Goal: Information Seeking & Learning: Learn about a topic

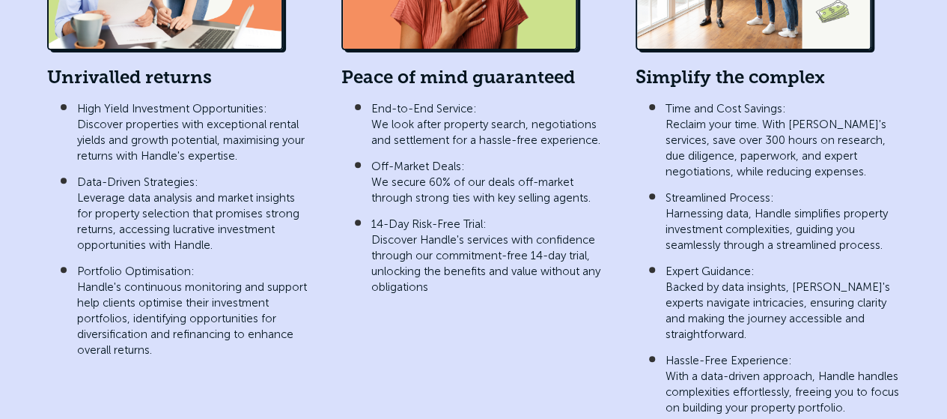
scroll to position [2995, 0]
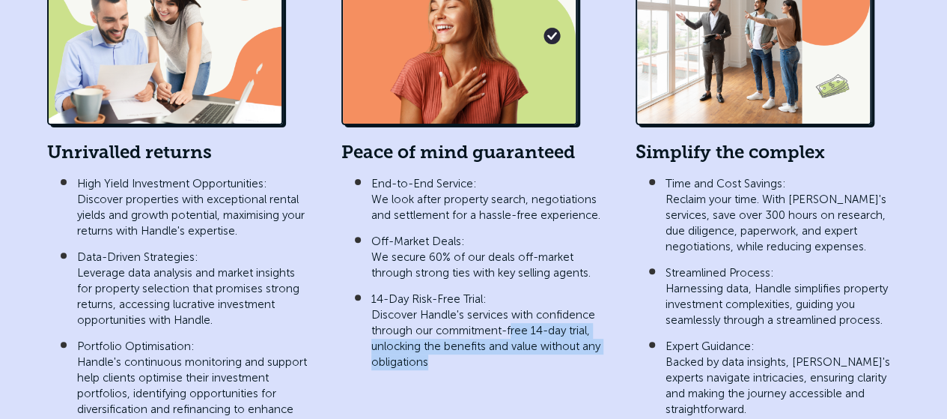
drag, startPoint x: 514, startPoint y: 287, endPoint x: 532, endPoint y: 320, distance: 37.5
click at [532, 320] on p "14-Day Risk-Free Trial: Discover Handle's services with confidence through our …" at bounding box center [488, 330] width 234 height 79
click at [479, 338] on div "Peace of mind guaranteed End-to-End Service: We look after property search, neg…" at bounding box center [473, 217] width 264 height 562
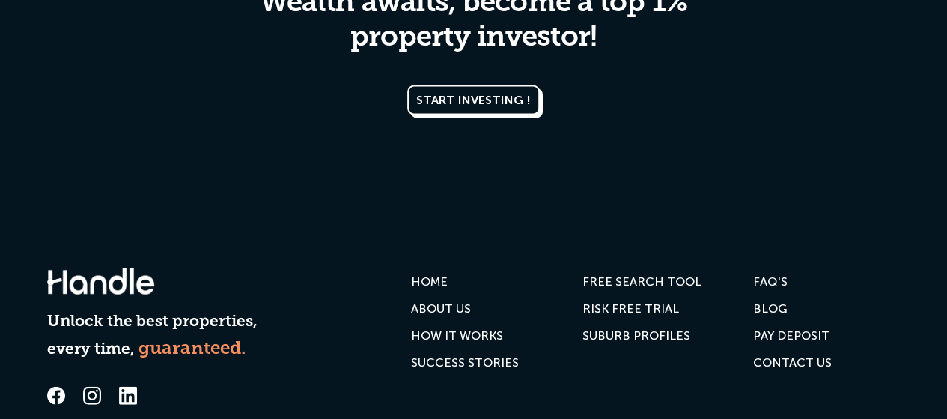
scroll to position [7347, 0]
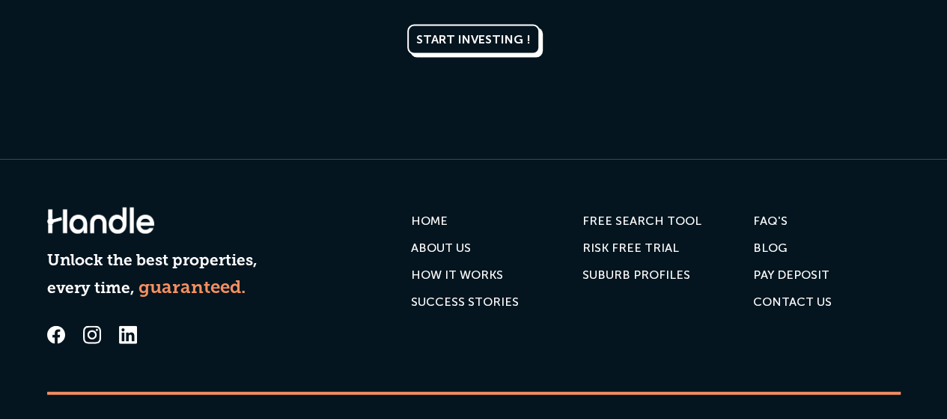
click at [803, 288] on link "Contact us" at bounding box center [792, 301] width 79 height 27
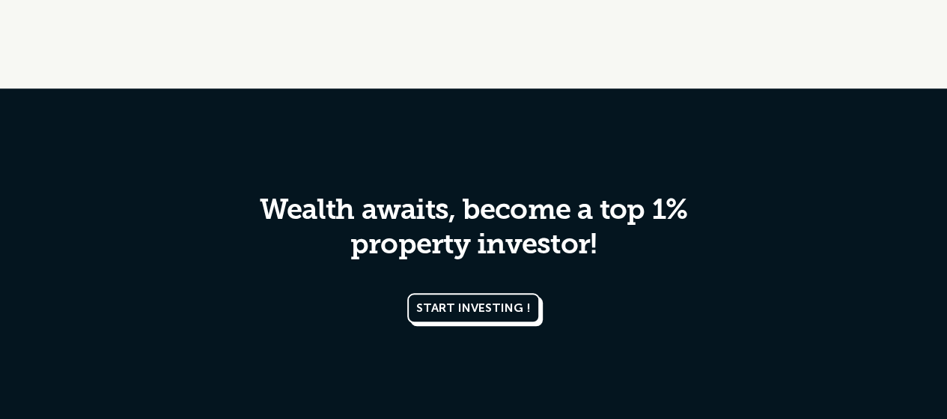
scroll to position [824, 0]
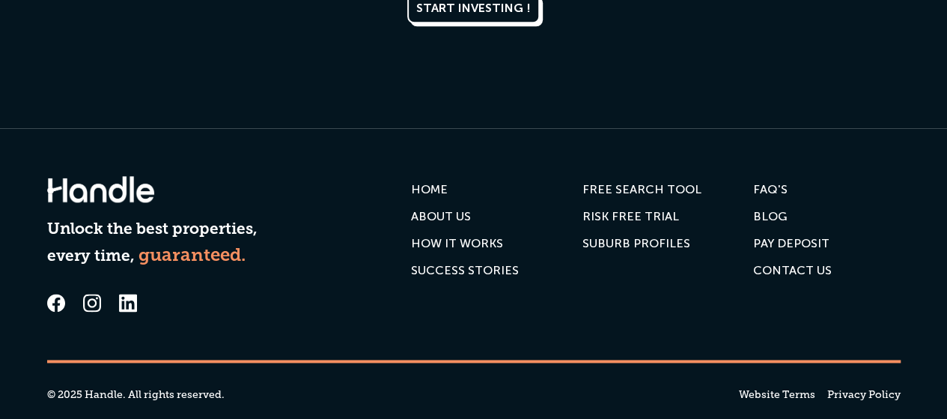
click at [803, 269] on div "Contact us" at bounding box center [792, 270] width 79 height 15
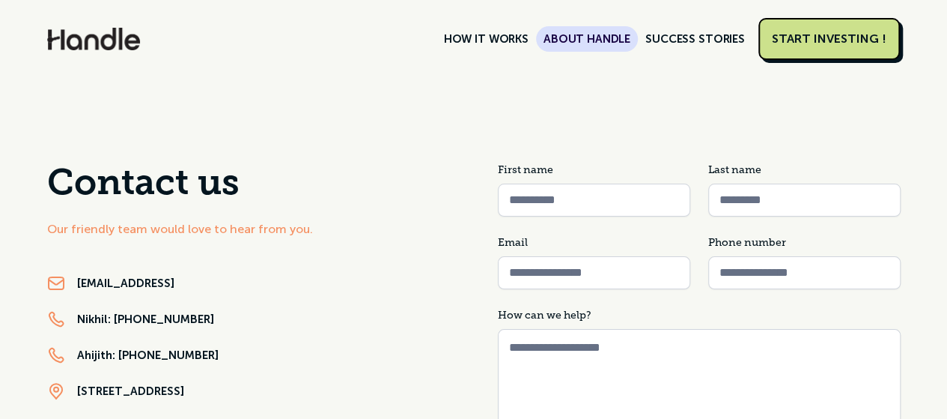
click at [613, 34] on link "ABOUT HANDLE" at bounding box center [587, 38] width 102 height 25
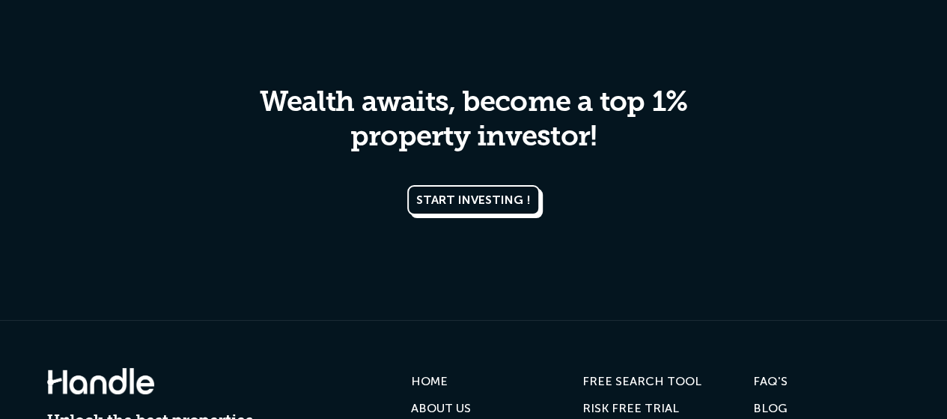
scroll to position [3066, 0]
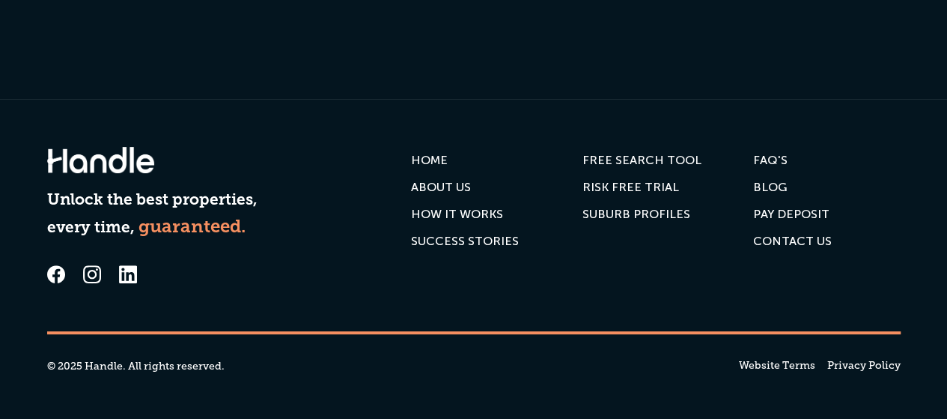
click at [669, 217] on div "SUBURB PROFILES" at bounding box center [636, 214] width 108 height 15
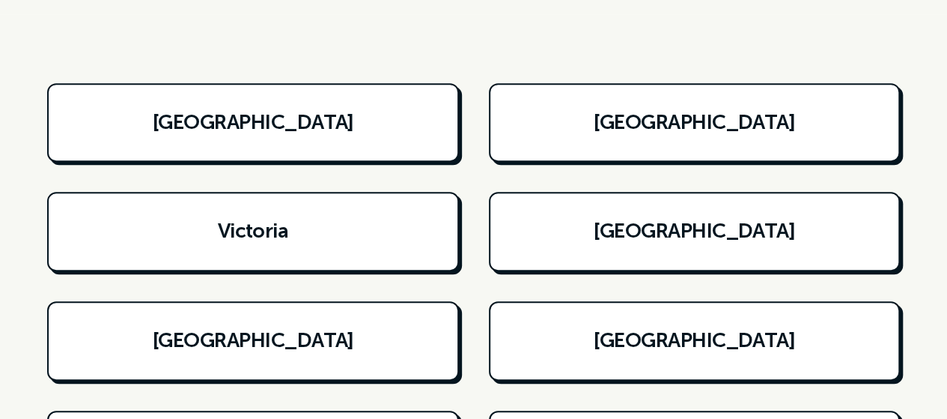
scroll to position [374, 0]
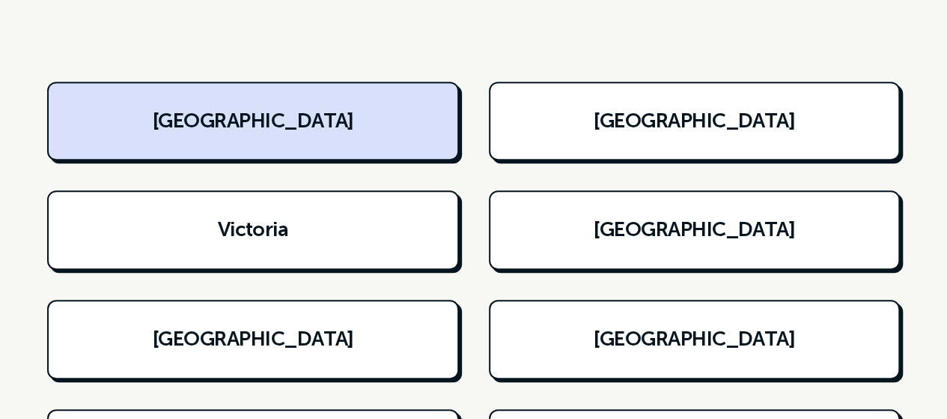
click at [323, 128] on h6 "New South Wales" at bounding box center [253, 121] width 202 height 28
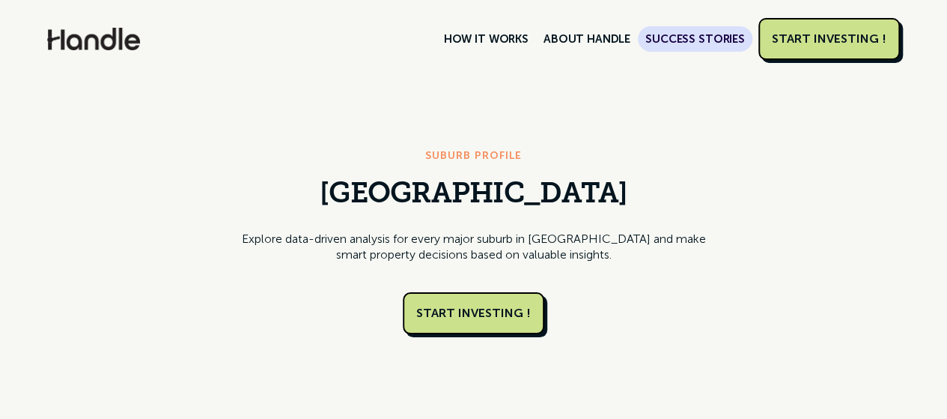
click at [684, 37] on link "SUCCESS STORIES" at bounding box center [695, 38] width 115 height 25
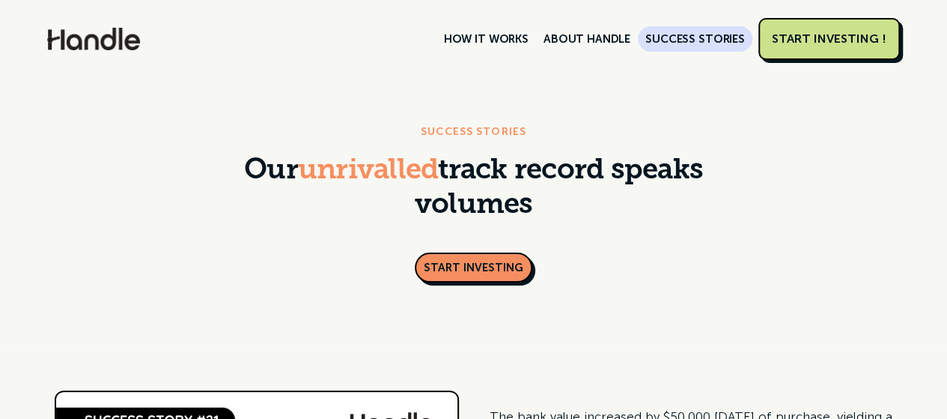
click at [685, 40] on link "SUCCESS STORIES" at bounding box center [695, 38] width 115 height 25
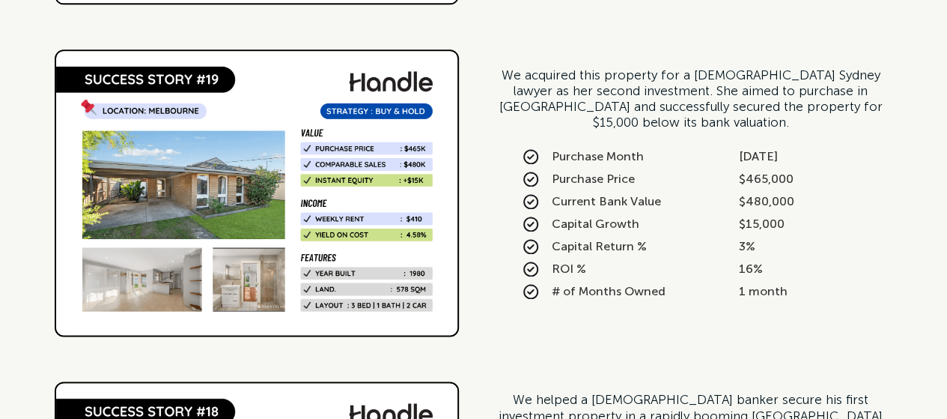
scroll to position [973, 0]
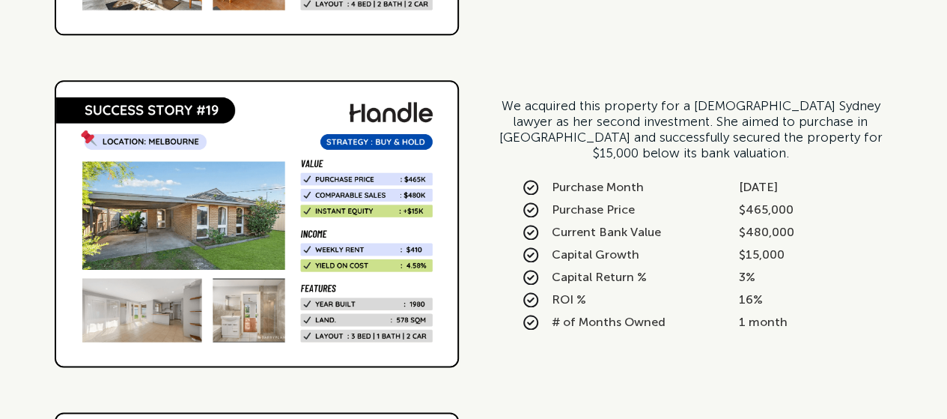
drag, startPoint x: 739, startPoint y: 186, endPoint x: 809, endPoint y: 191, distance: 70.5
click at [809, 191] on div "[DATE]" at bounding box center [793, 187] width 169 height 15
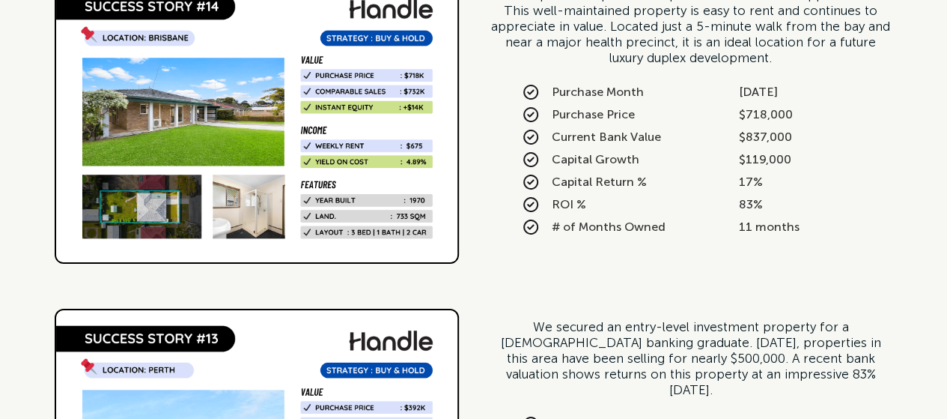
scroll to position [2845, 0]
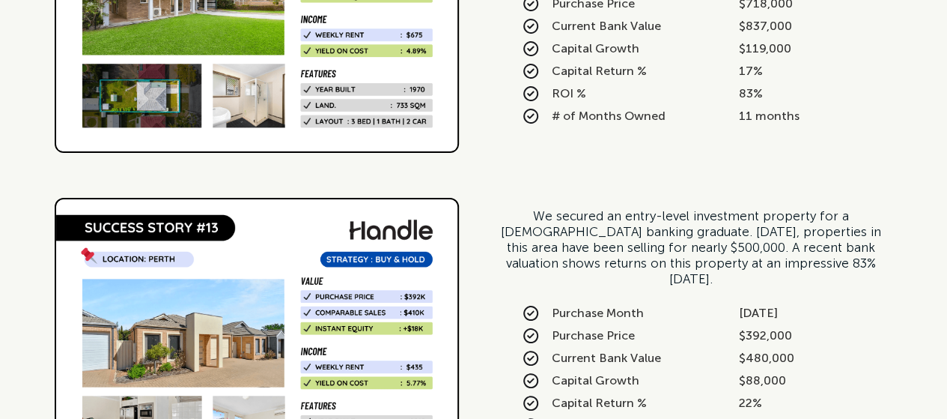
click at [746, 189] on div "We secured an entry-level investment property for a [DEMOGRAPHIC_DATA] banking …" at bounding box center [474, 341] width 854 height 317
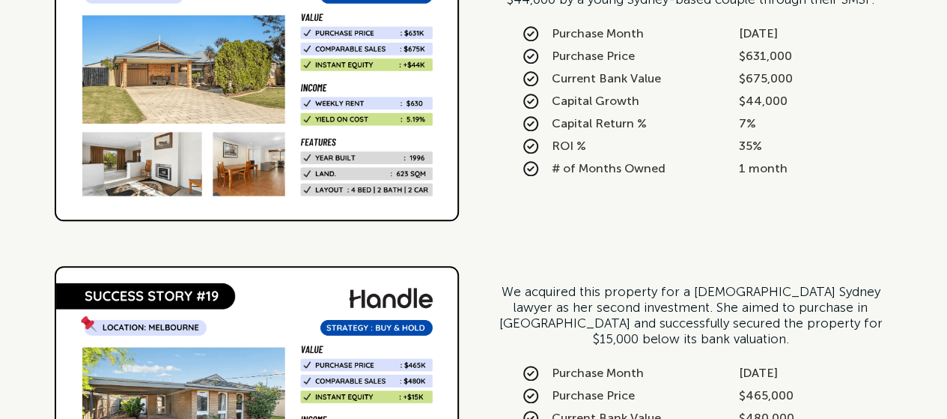
scroll to position [702, 0]
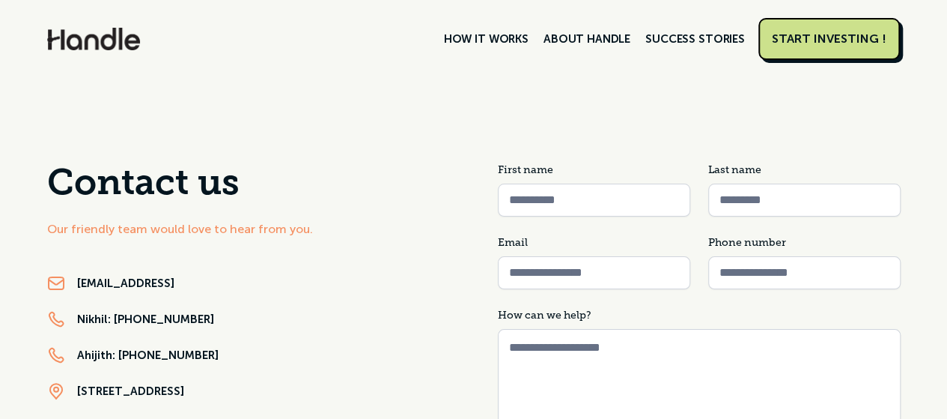
click at [883, 44] on div "START INVESTING !" at bounding box center [829, 38] width 115 height 15
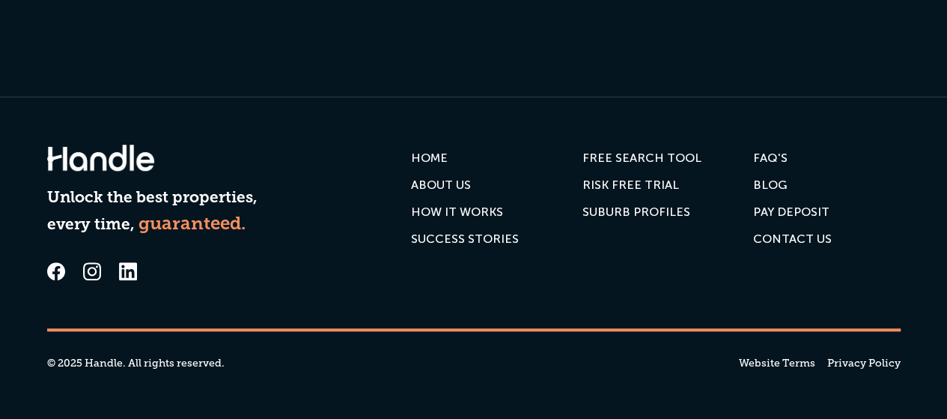
scroll to position [6736, 0]
click at [491, 246] on div "SUCCESS STORIES" at bounding box center [465, 238] width 108 height 15
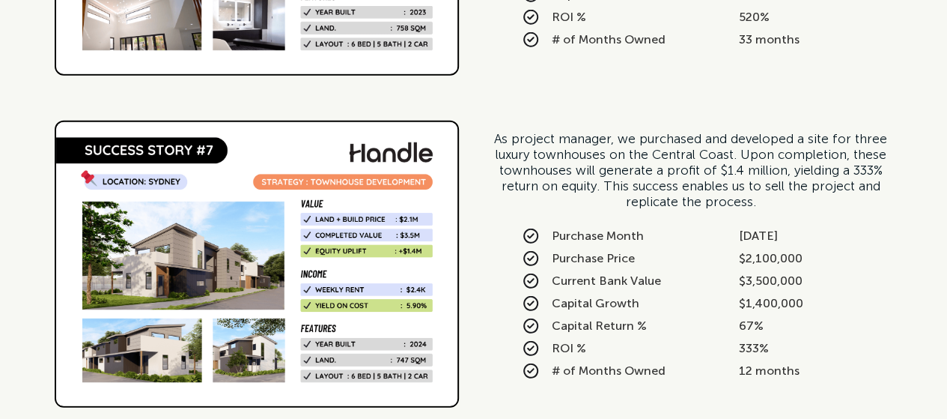
scroll to position [4953, 0]
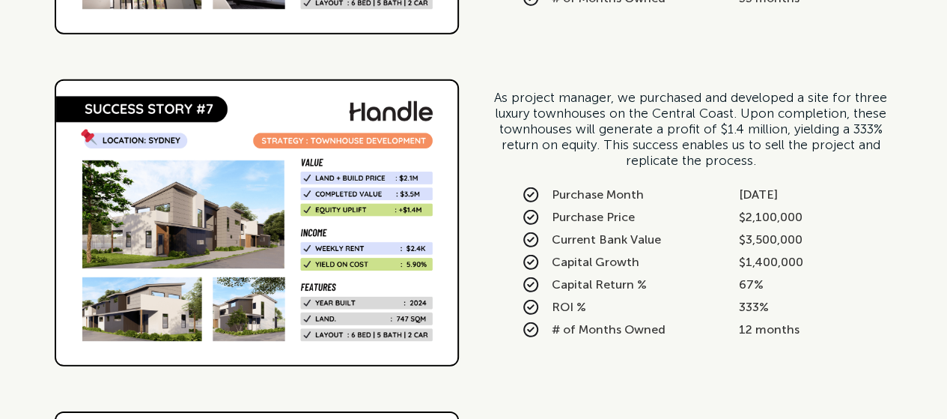
drag, startPoint x: 958, startPoint y: 115, endPoint x: 958, endPoint y: 294, distance: 179.7
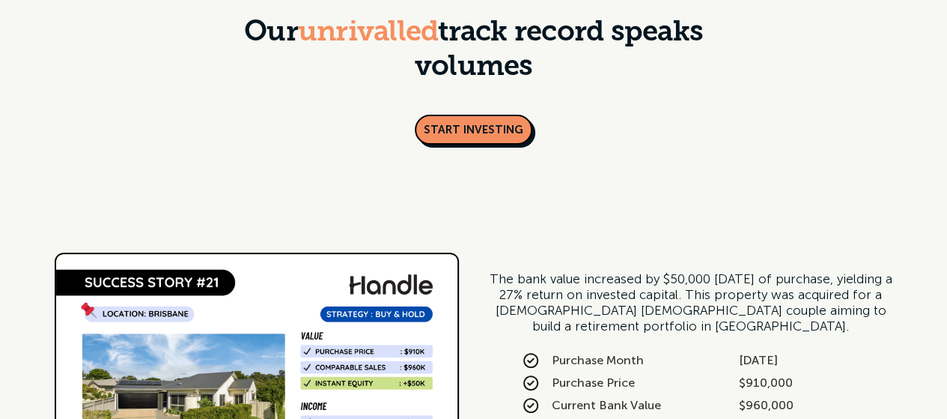
scroll to position [0, 0]
